Goal: Transaction & Acquisition: Purchase product/service

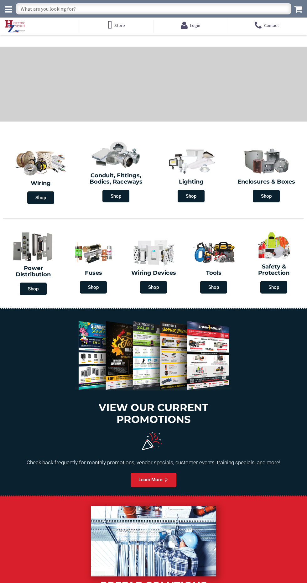
type input "[PERSON_NAME] Rd, [GEOGRAPHIC_DATA], [GEOGRAPHIC_DATA]"
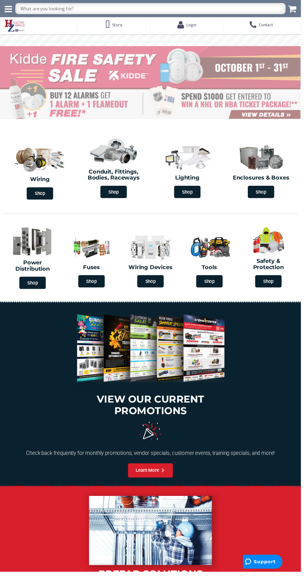
click at [53, 10] on input "text" at bounding box center [154, 8] width 276 height 11
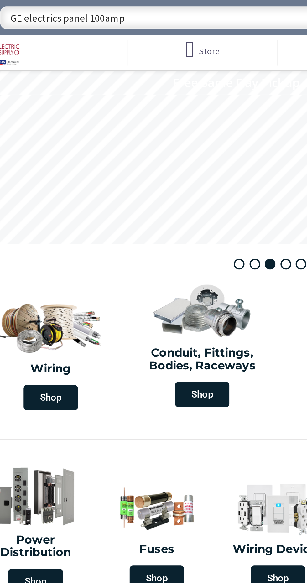
type input "GE electrics panel 100amps"
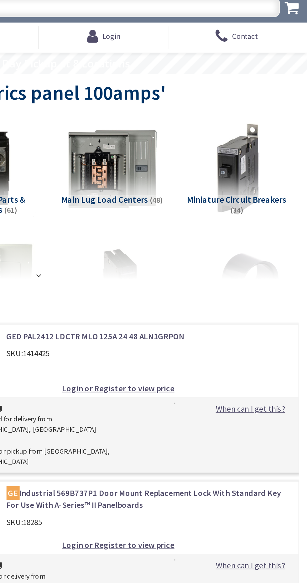
scroll to position [3, 0]
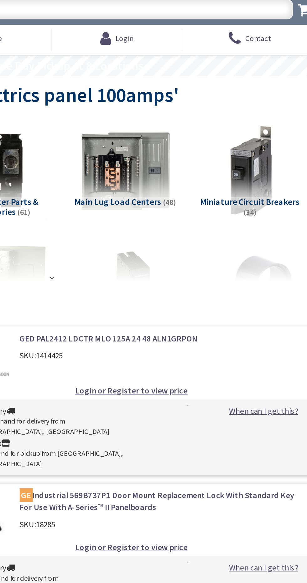
click at [176, 92] on img at bounding box center [195, 98] width 55 height 55
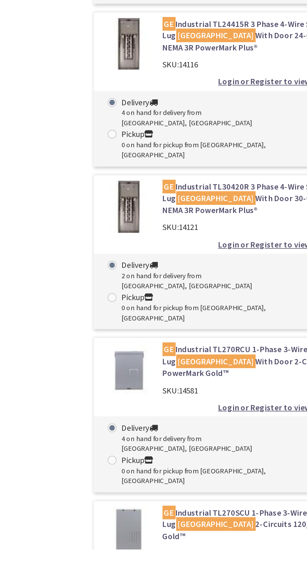
scroll to position [284, 0]
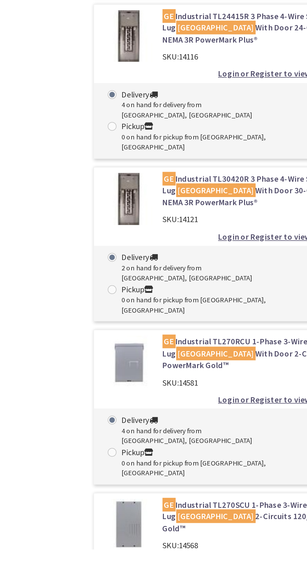
click at [198, 506] on div "Delivery 4 on hand for delivery from [GEOGRAPHIC_DATA], [GEOGRAPHIC_DATA] Picku…" at bounding box center [149, 524] width 100 height 37
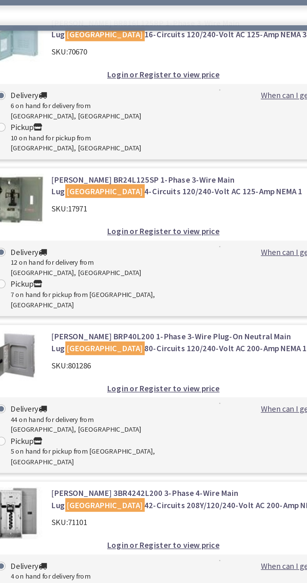
scroll to position [1877, 0]
